Goal: Check status: Check status

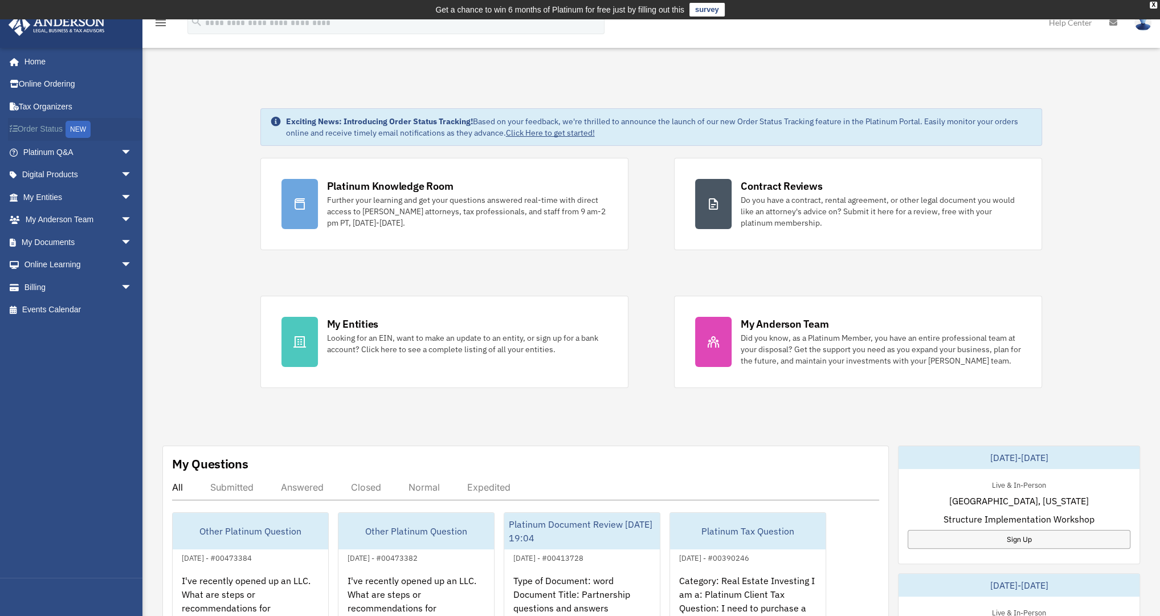
click at [50, 124] on link "Order Status NEW" at bounding box center [78, 129] width 141 height 23
click at [83, 128] on div "NEW" at bounding box center [77, 129] width 25 height 17
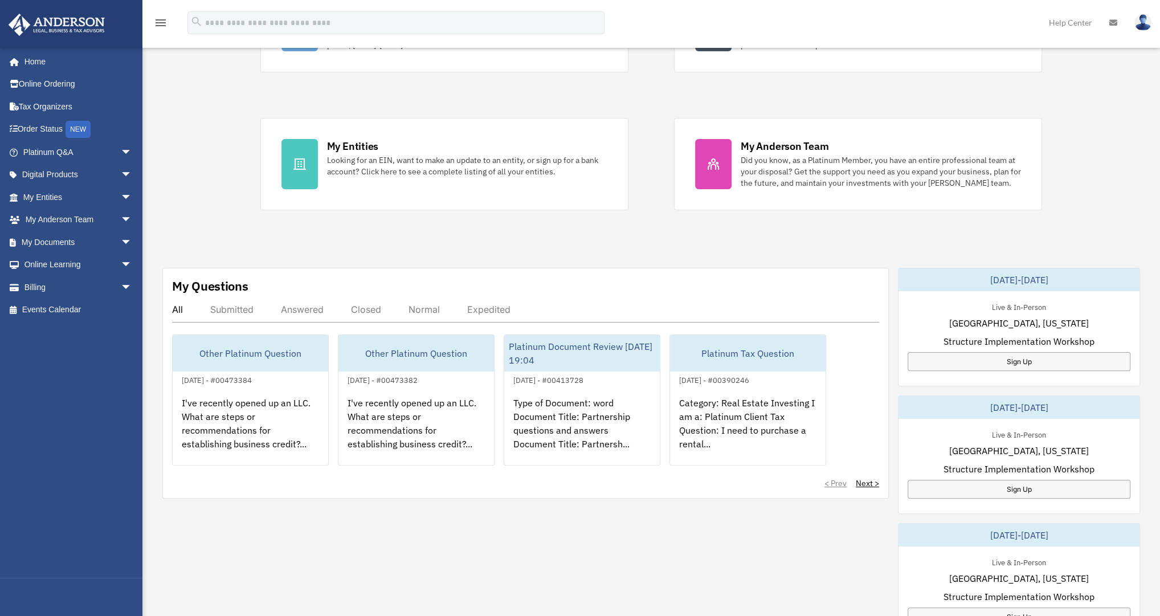
scroll to position [182, 0]
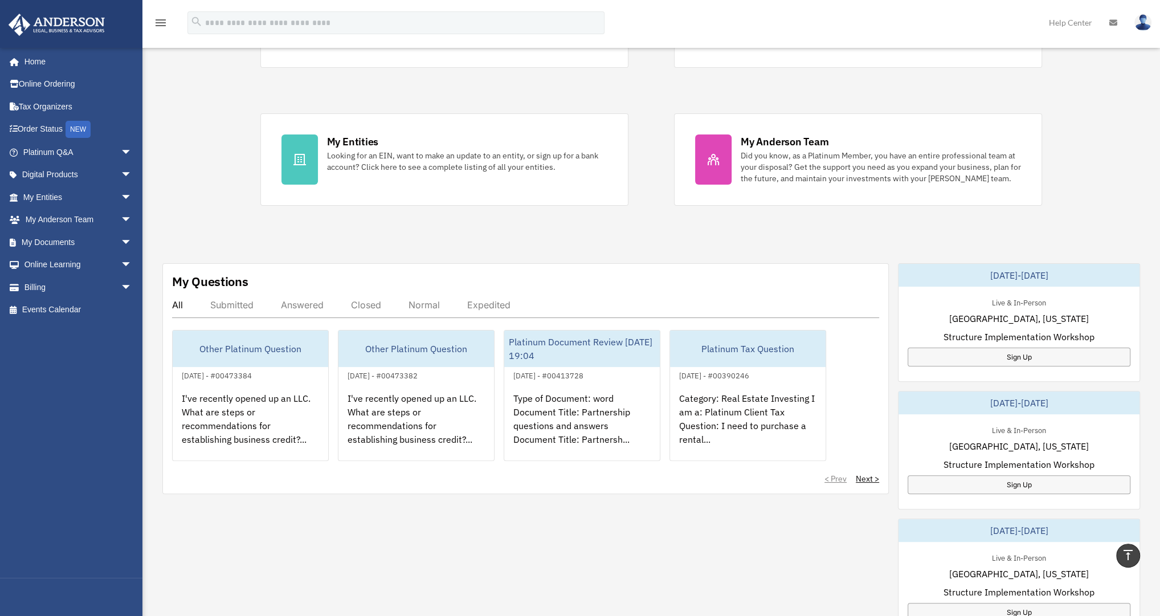
click at [232, 300] on div "Submitted" at bounding box center [231, 304] width 43 height 11
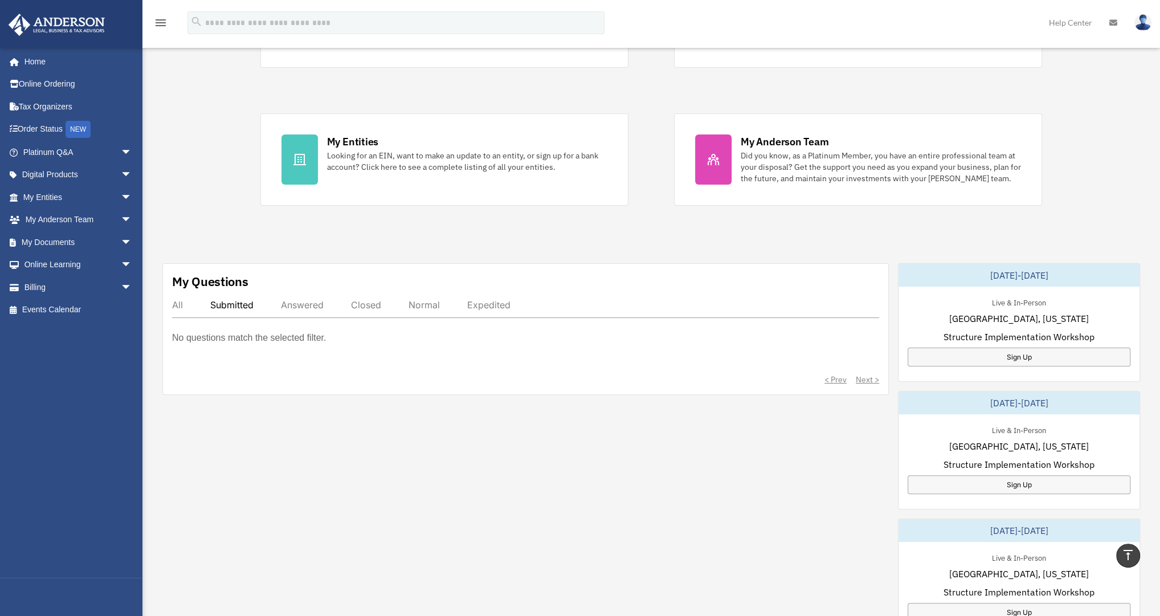
click at [179, 304] on div "All" at bounding box center [177, 304] width 11 height 11
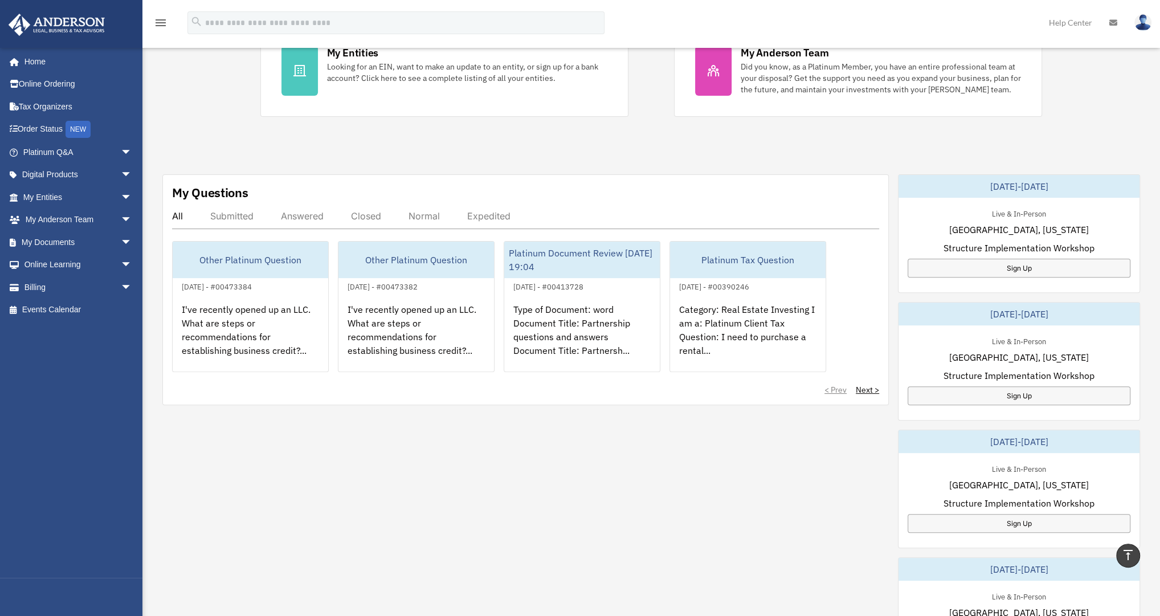
scroll to position [319, 0]
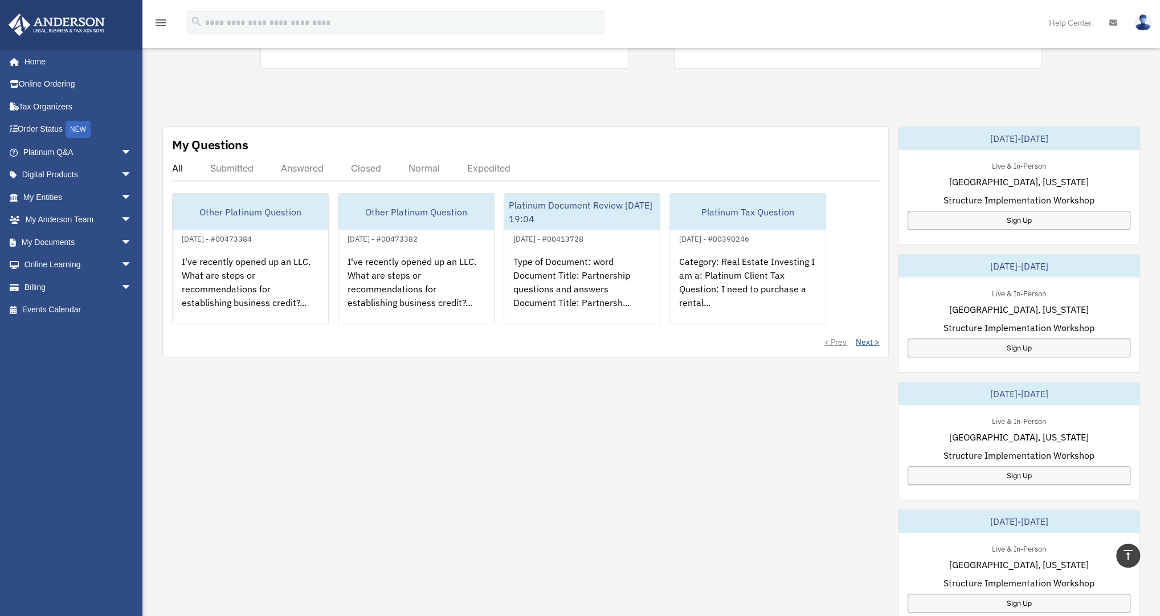
click at [859, 339] on link "Next >" at bounding box center [866, 341] width 23 height 11
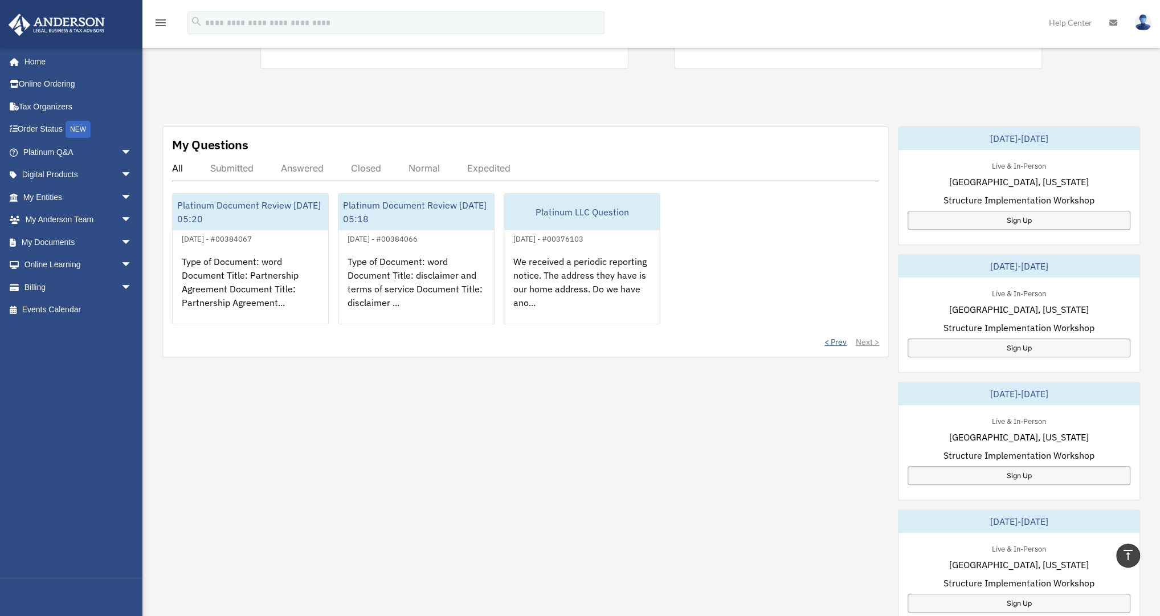
click at [840, 339] on link "< Prev" at bounding box center [835, 341] width 22 height 11
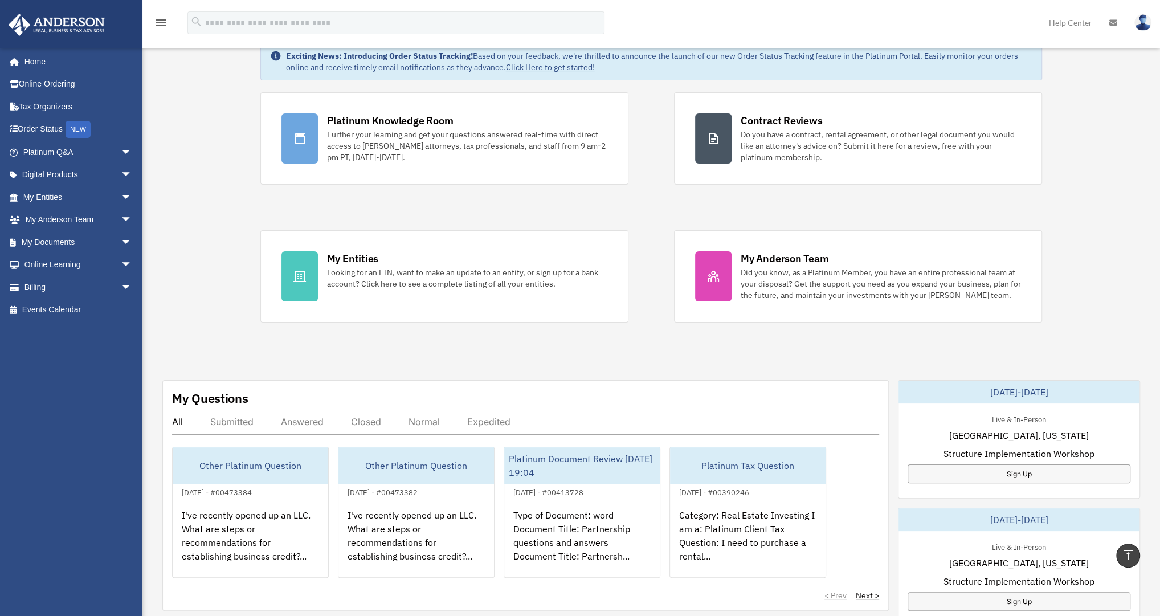
scroll to position [0, 0]
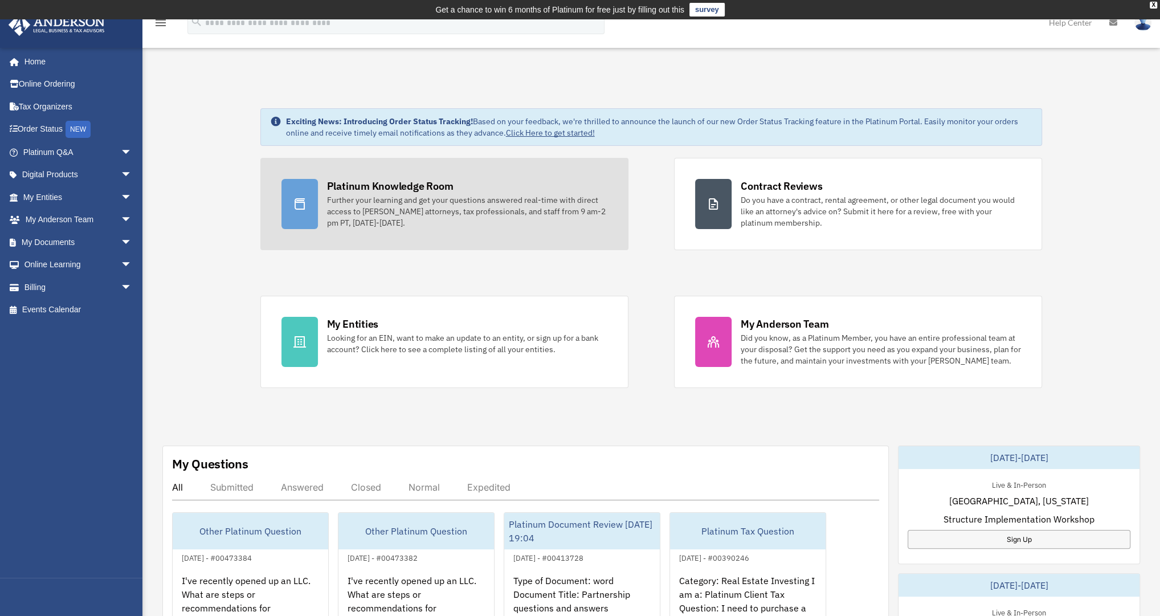
click at [391, 194] on div "Further your learning and get your questions answered real-time with direct acc…" at bounding box center [467, 211] width 280 height 34
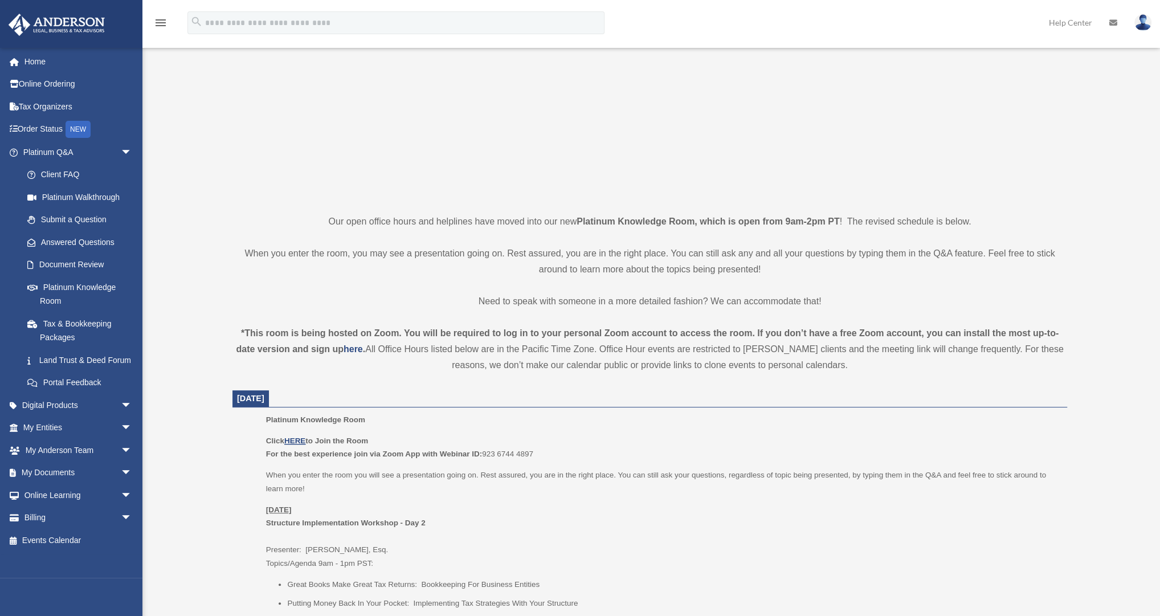
scroll to position [183, 0]
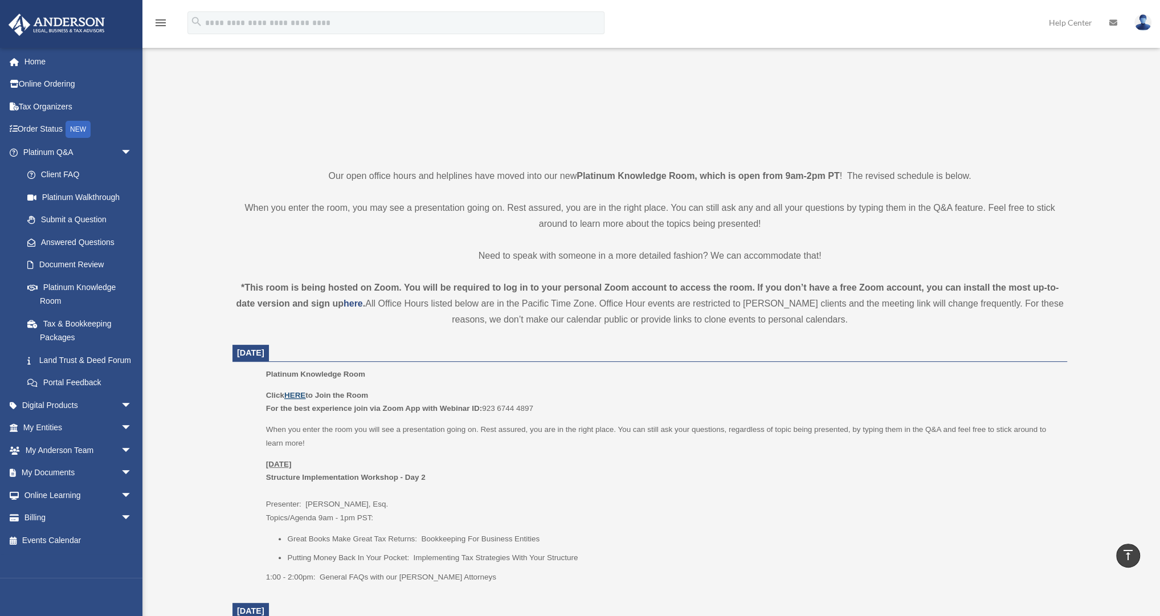
click at [293, 393] on u "HERE" at bounding box center [294, 395] width 21 height 9
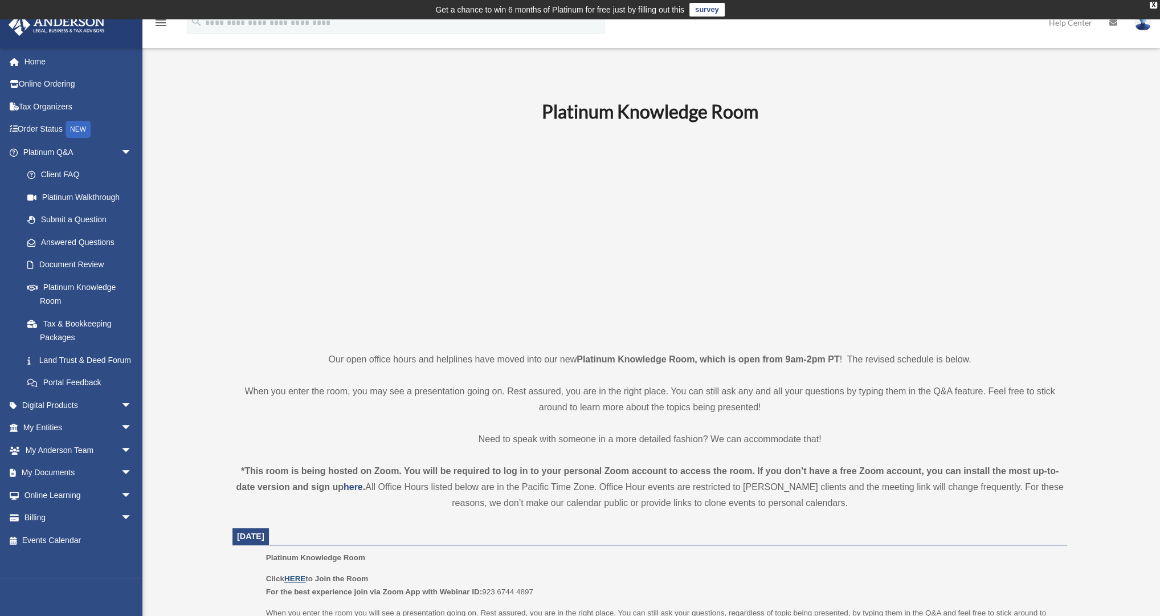
scroll to position [0, 0]
click at [47, 461] on link "My [PERSON_NAME] Team arrow_drop_down" at bounding box center [78, 450] width 141 height 23
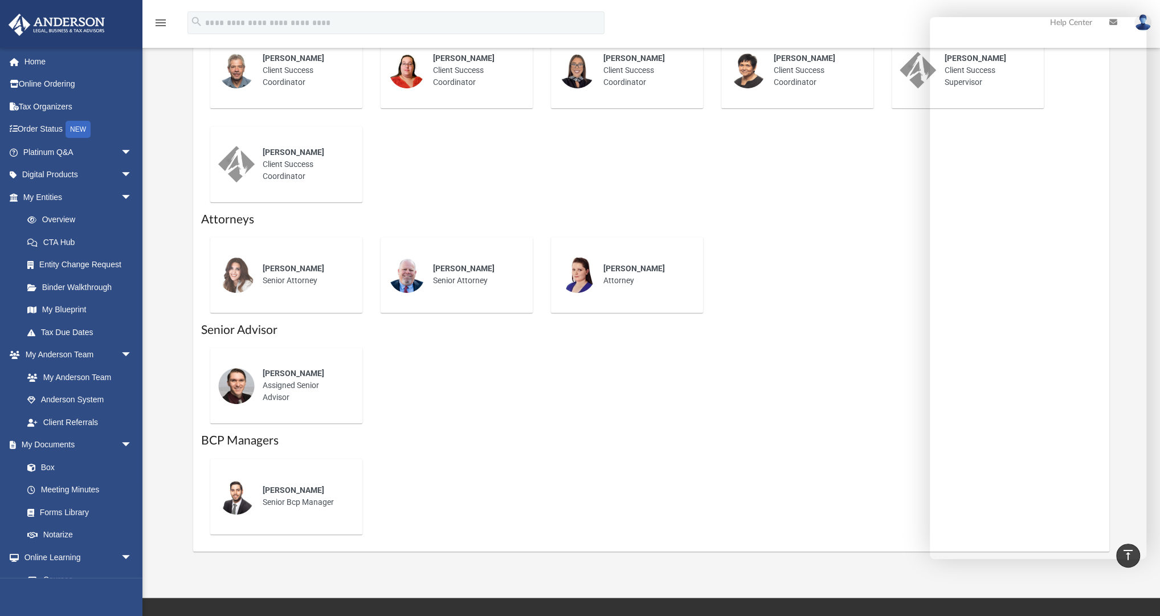
scroll to position [547, 0]
